Goal: Transaction & Acquisition: Obtain resource

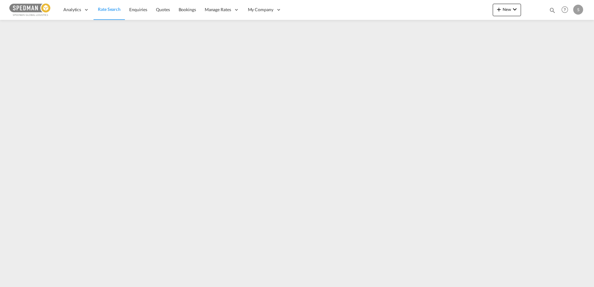
click at [106, 10] on span "Rate Search" at bounding box center [109, 9] width 23 height 5
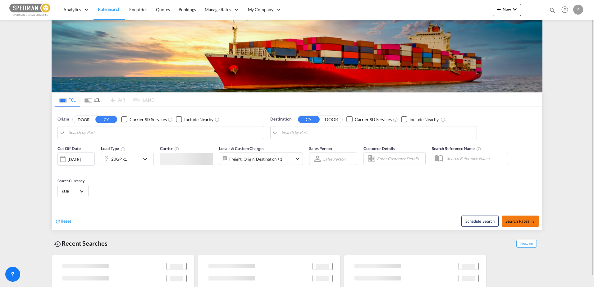
type input "[PERSON_NAME]"
type input "Gemlik, TRGEM"
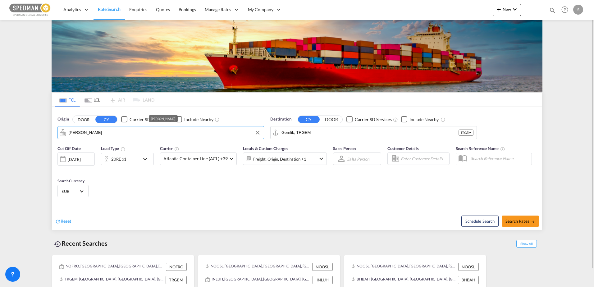
click at [141, 129] on input "[PERSON_NAME]" at bounding box center [165, 132] width 192 height 9
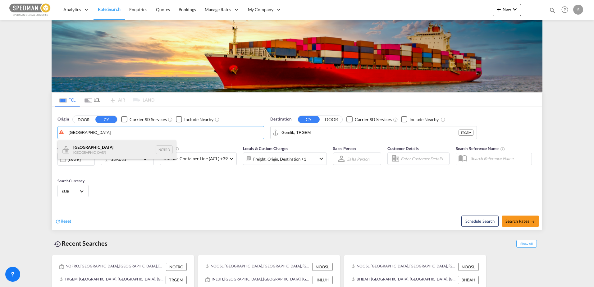
click at [113, 149] on div "[GEOGRAPHIC_DATA] [GEOGRAPHIC_DATA] NOTRD" at bounding box center [117, 149] width 118 height 19
type input "[GEOGRAPHIC_DATA], NOTRD"
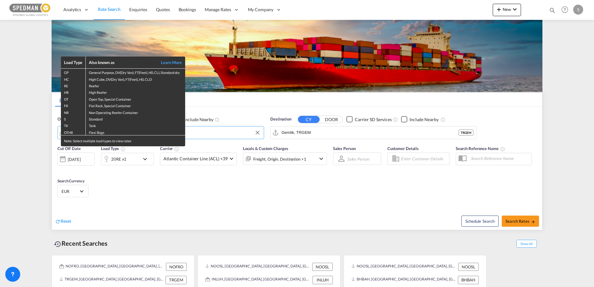
click at [373, 130] on div "Load Type Also known as Learn More GP General Purpose, DV(Dry Van), FT(Feet), H…" at bounding box center [297, 143] width 594 height 287
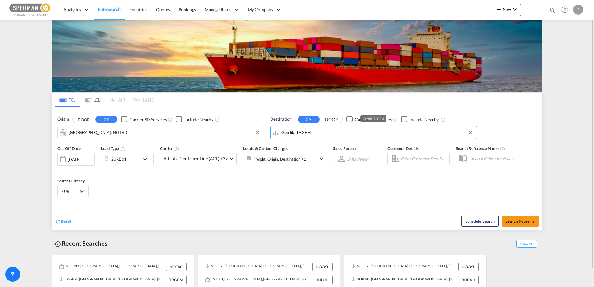
click at [340, 132] on input "Gemlik, TRGEM" at bounding box center [378, 132] width 192 height 9
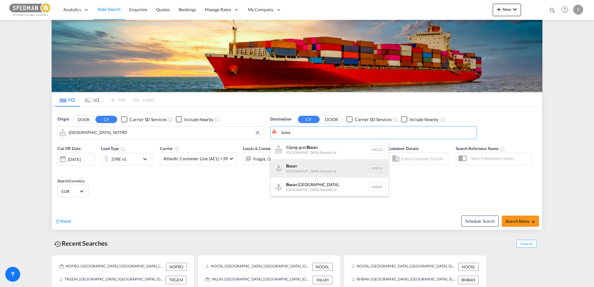
click at [331, 171] on div "Busa n [GEOGRAPHIC_DATA], [GEOGRAPHIC_DATA] KRPUS" at bounding box center [330, 168] width 118 height 19
type input "Busan, KRPUS"
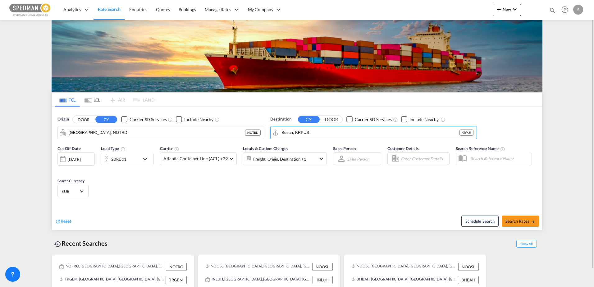
click at [132, 157] on div "20RE x1" at bounding box center [120, 159] width 39 height 12
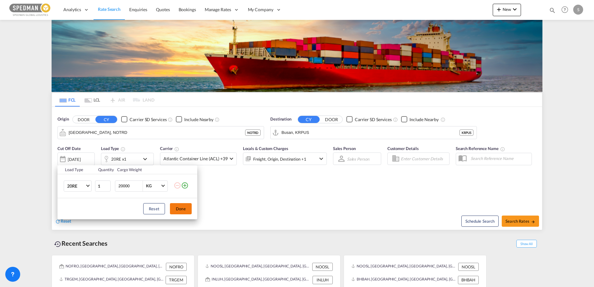
click at [183, 211] on button "Done" at bounding box center [181, 208] width 22 height 11
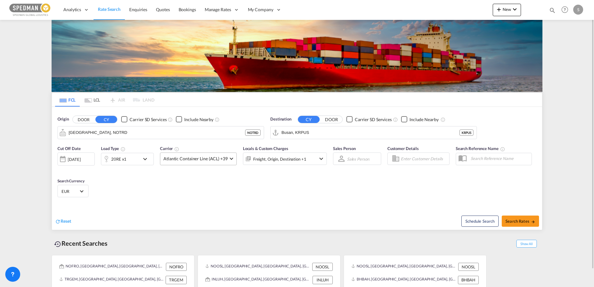
click at [192, 154] on md-select-value "Atlantic Container Line (ACL) +39" at bounding box center [198, 159] width 76 height 12
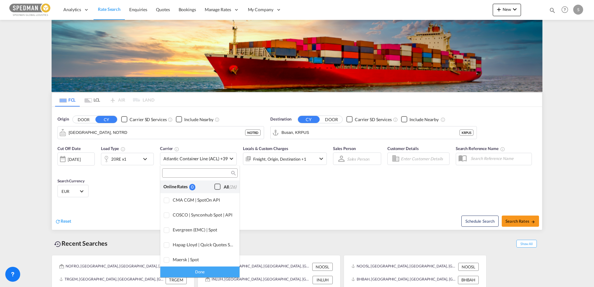
click at [214, 185] on div "Checkbox No Ink" at bounding box center [217, 187] width 6 height 6
click at [211, 273] on div "Done" at bounding box center [199, 272] width 79 height 11
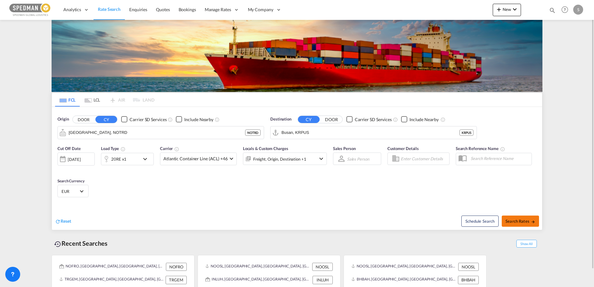
click at [523, 218] on button "Search Rates" at bounding box center [520, 221] width 37 height 11
type input "NOTRD to KRPUS / [DATE]"
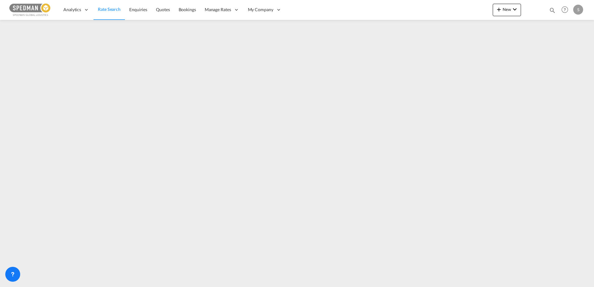
click at [111, 9] on span "Rate Search" at bounding box center [109, 9] width 23 height 5
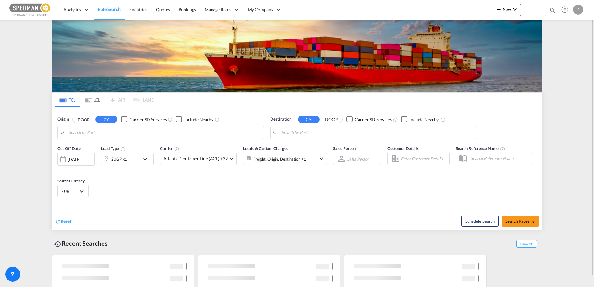
type input "[GEOGRAPHIC_DATA], NOOSL"
type input "[PERSON_NAME]/[GEOGRAPHIC_DATA], PKBQM"
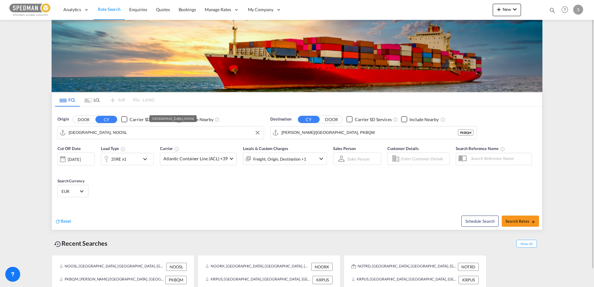
click at [96, 136] on input "[GEOGRAPHIC_DATA], NOOSL" at bounding box center [165, 132] width 192 height 9
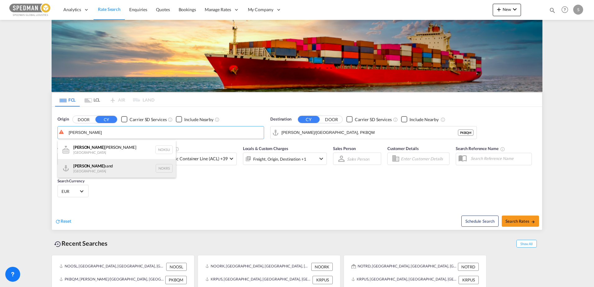
click at [103, 168] on div "[PERSON_NAME] Norway NOKRS" at bounding box center [117, 168] width 118 height 19
type input "[GEOGRAPHIC_DATA], NOKRS"
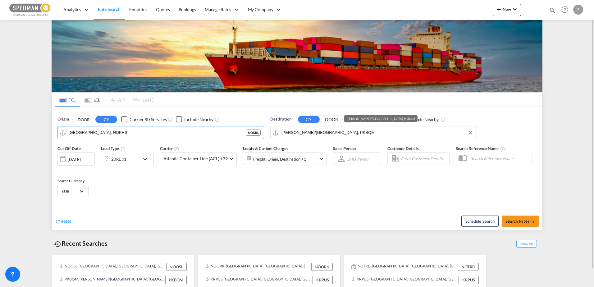
click at [334, 132] on input "[PERSON_NAME]/[GEOGRAPHIC_DATA], PKBQM" at bounding box center [378, 132] width 192 height 9
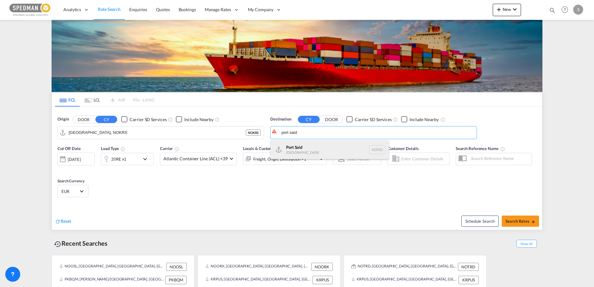
click at [314, 154] on div "Port Said [GEOGRAPHIC_DATA] EGPSD" at bounding box center [330, 149] width 118 height 19
type input "[GEOGRAPHIC_DATA], EGPSD"
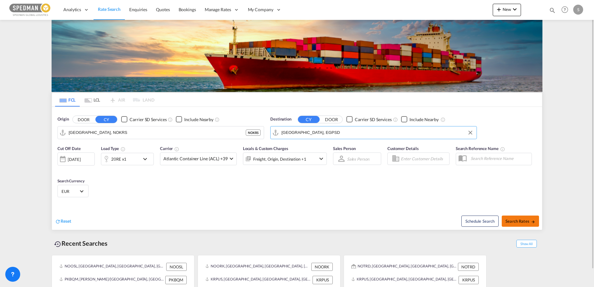
click at [521, 221] on span "Search Rates" at bounding box center [521, 221] width 30 height 5
type input "NOKRS to EGPSD / [DATE]"
